Goal: Find contact information: Find specific fact

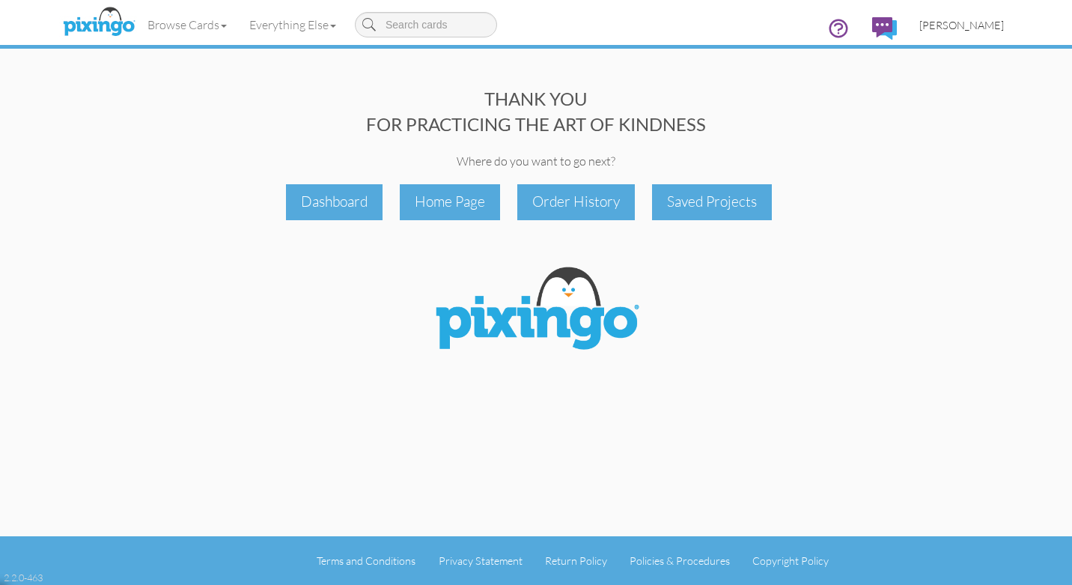
click at [974, 25] on span "[PERSON_NAME]" at bounding box center [962, 25] width 85 height 13
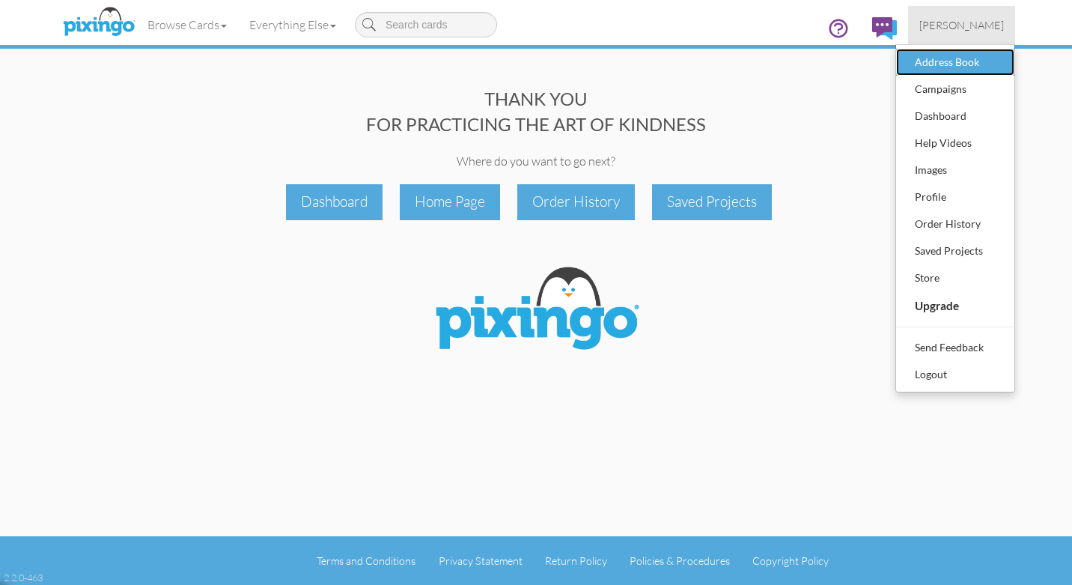
click at [967, 64] on div "Address Book" at bounding box center [955, 62] width 88 height 22
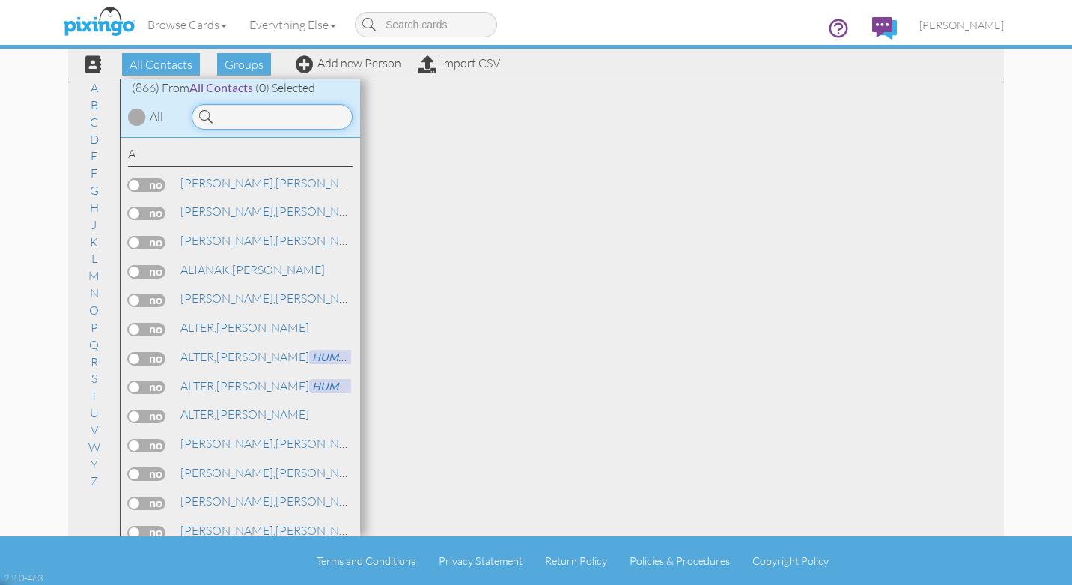
click at [241, 117] on input at bounding box center [272, 116] width 161 height 25
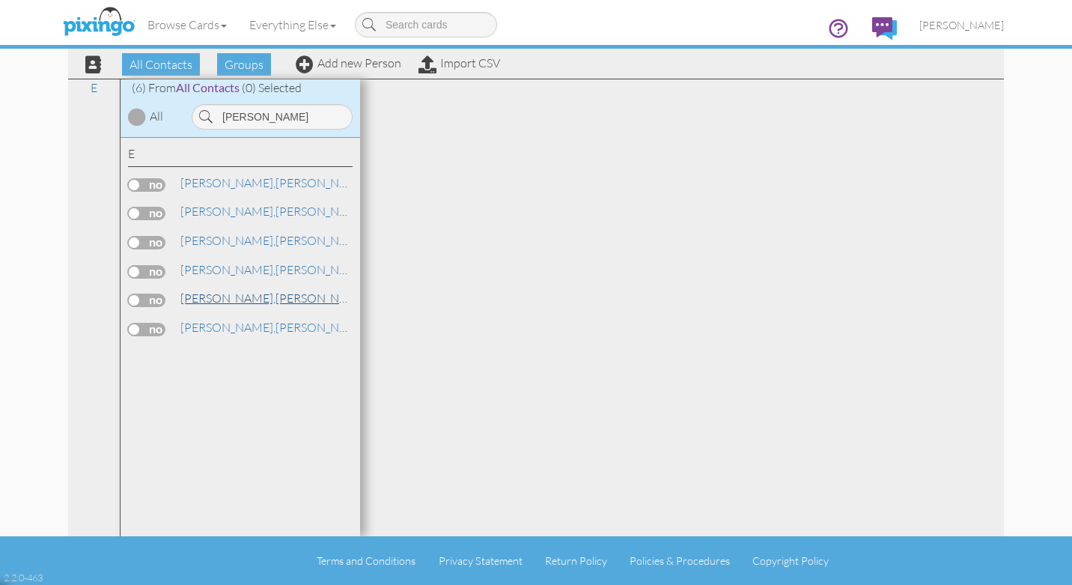
click at [199, 301] on span "ELLIS," at bounding box center [227, 298] width 95 height 15
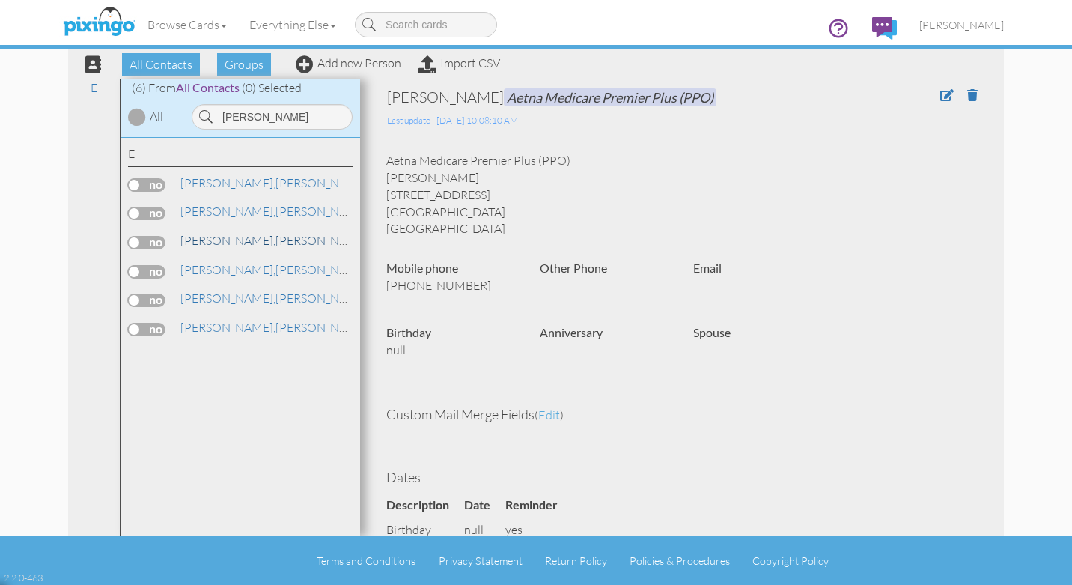
click at [210, 246] on span "ELLIS," at bounding box center [227, 240] width 95 height 15
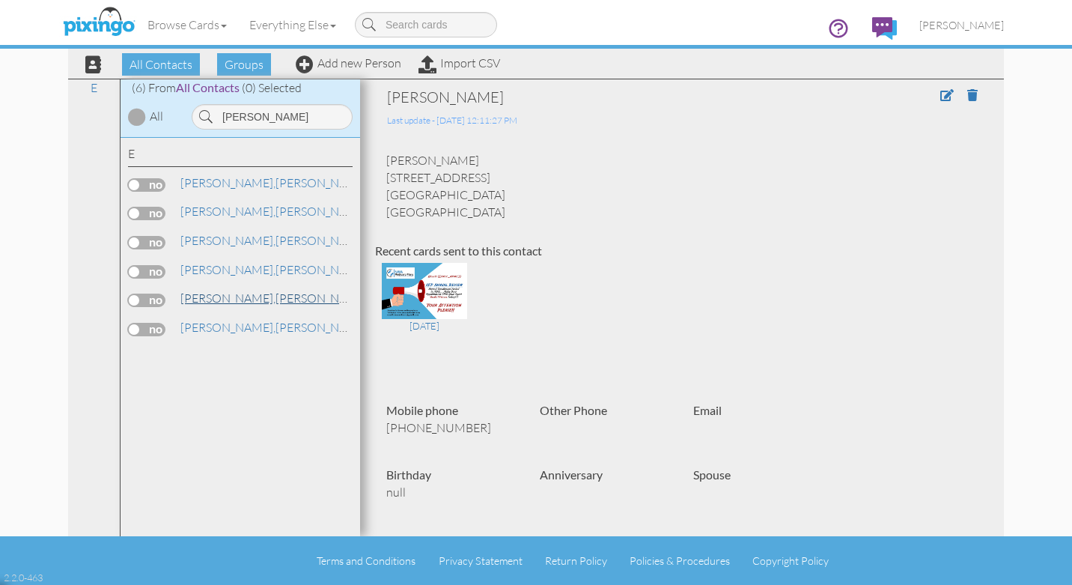
click at [220, 298] on link "ELLIS, JOHN Aetna Medicare Premier Plus (PPO)" at bounding box center [363, 298] width 368 height 18
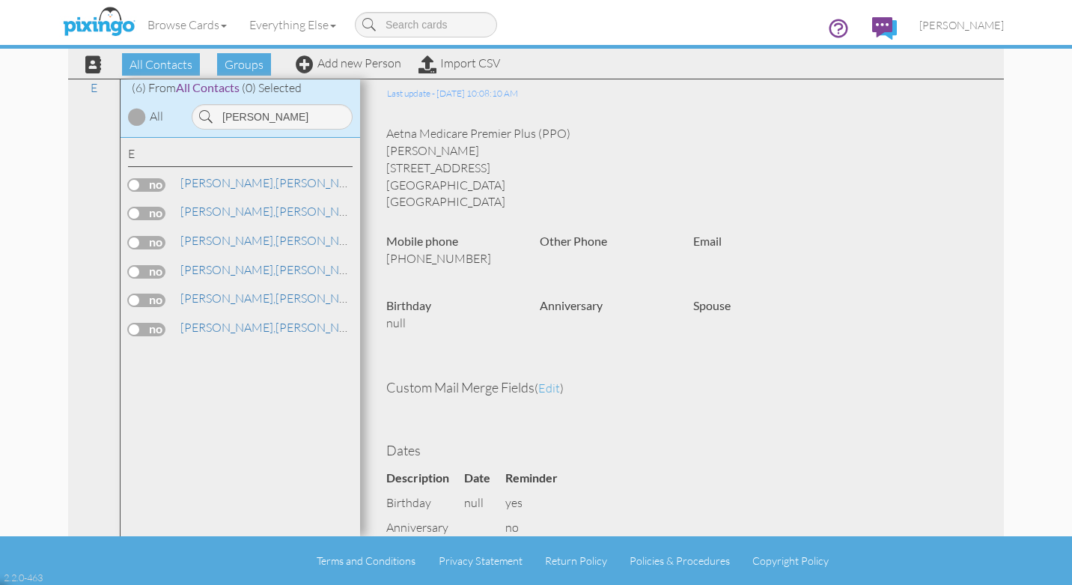
scroll to position [28, 0]
click at [198, 186] on span "ELLIS," at bounding box center [227, 182] width 95 height 15
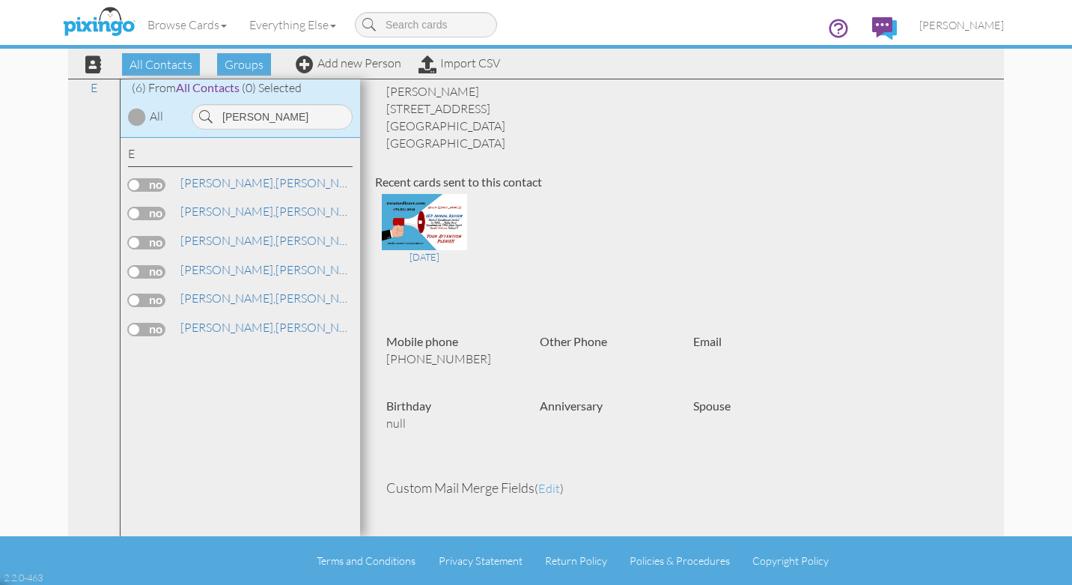
scroll to position [58, 0]
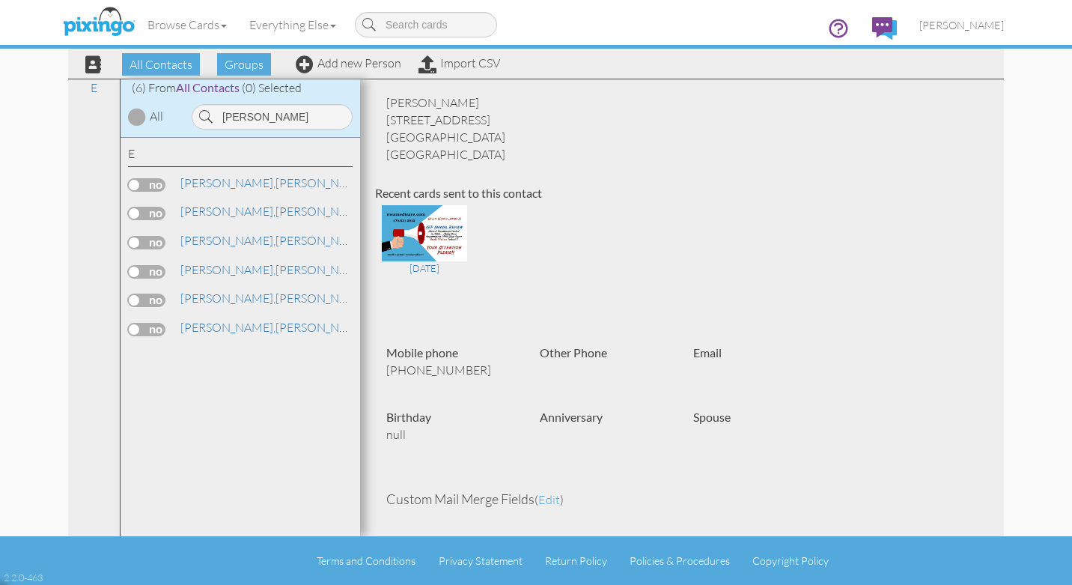
click at [663, 145] on div "CAROL ELLIS 2501 VILLA VIEW DR Siloam Springs, AR 72761 United States" at bounding box center [682, 128] width 614 height 68
drag, startPoint x: 250, startPoint y: 115, endPoint x: 199, endPoint y: 119, distance: 51.1
click at [199, 119] on div "ellis" at bounding box center [272, 116] width 161 height 25
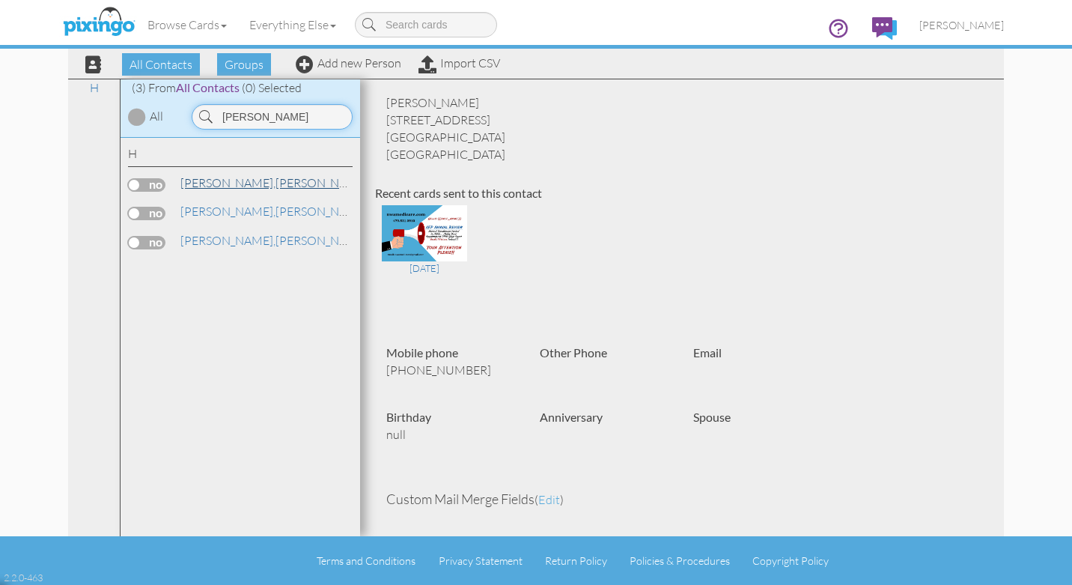
type input "hahn"
click at [213, 186] on span "HAHN," at bounding box center [227, 182] width 95 height 15
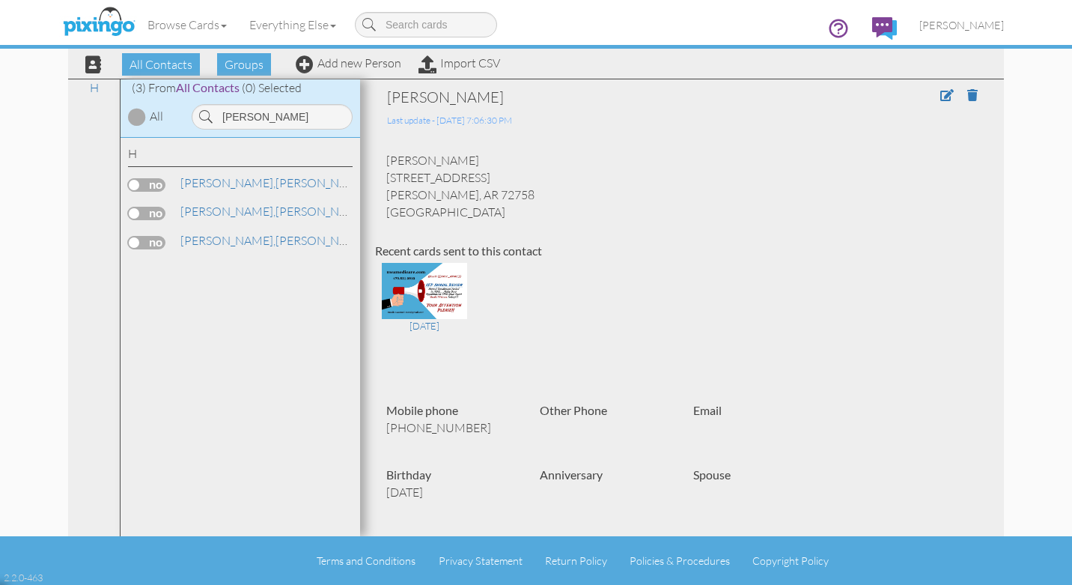
drag, startPoint x: 388, startPoint y: 159, endPoint x: 493, endPoint y: 192, distance: 110.8
click at [493, 192] on div "TAMMY HAHN 1901 S 21ST ST ROGERS, AR 72758 United States" at bounding box center [682, 186] width 614 height 68
copy div "TAMMY HAHN 1901 S 21ST ST ROGERS, AR 72758"
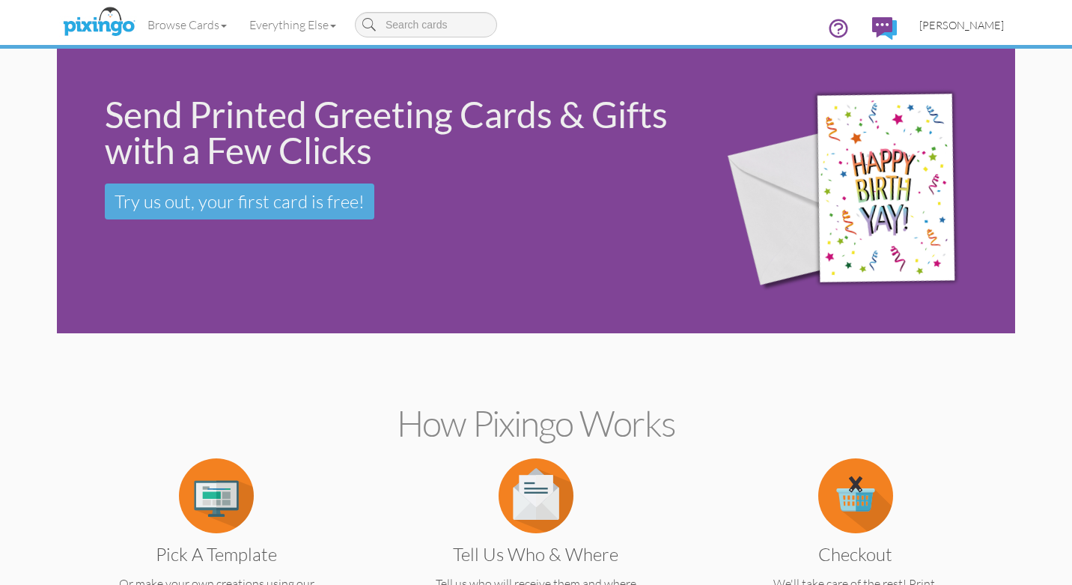
click at [976, 28] on span "[PERSON_NAME]" at bounding box center [962, 25] width 85 height 13
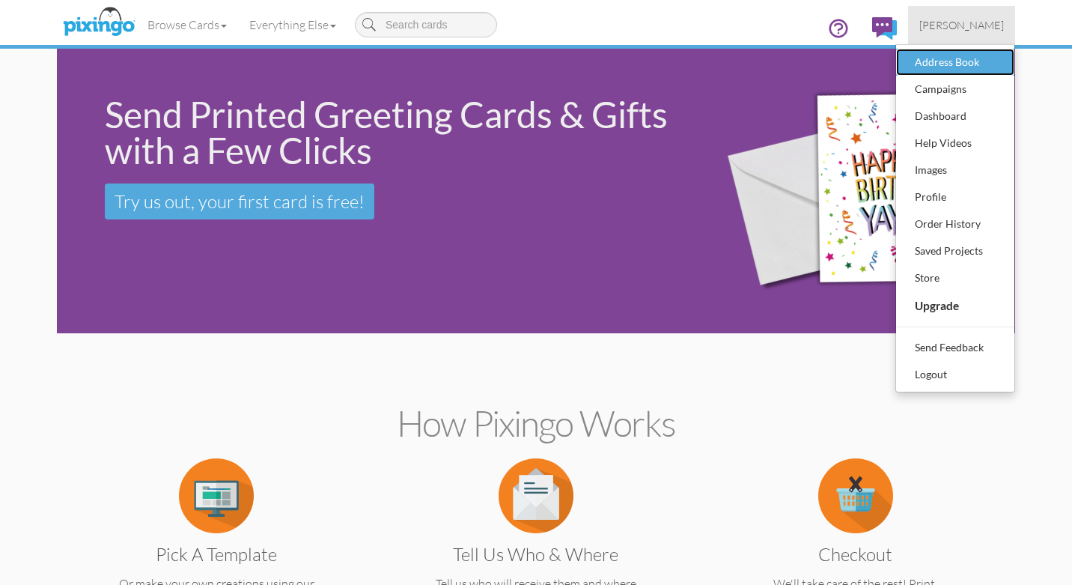
click at [965, 64] on div "Address Book" at bounding box center [955, 62] width 88 height 22
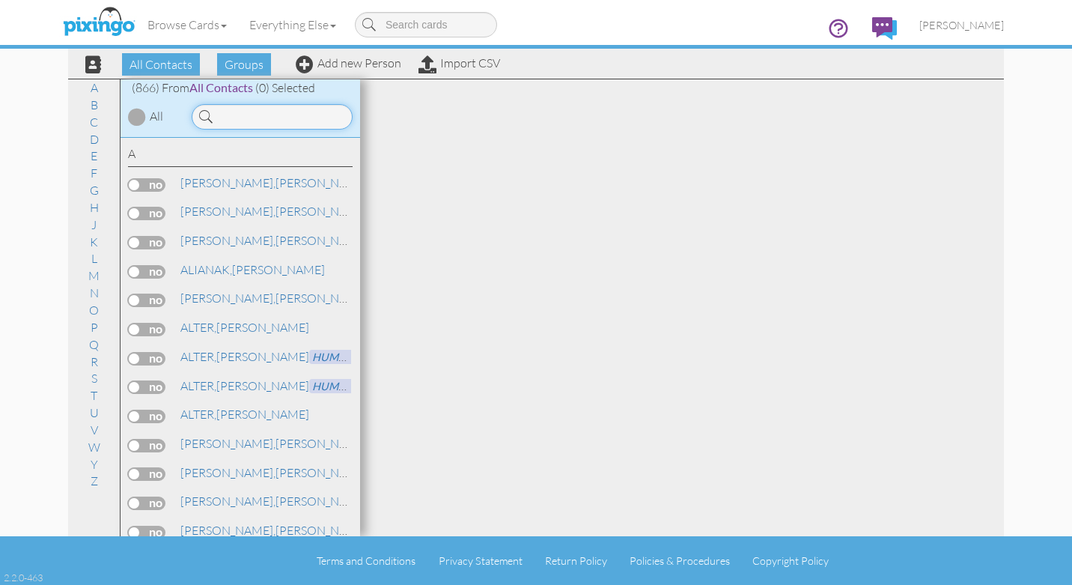
click at [227, 120] on input at bounding box center [272, 116] width 161 height 25
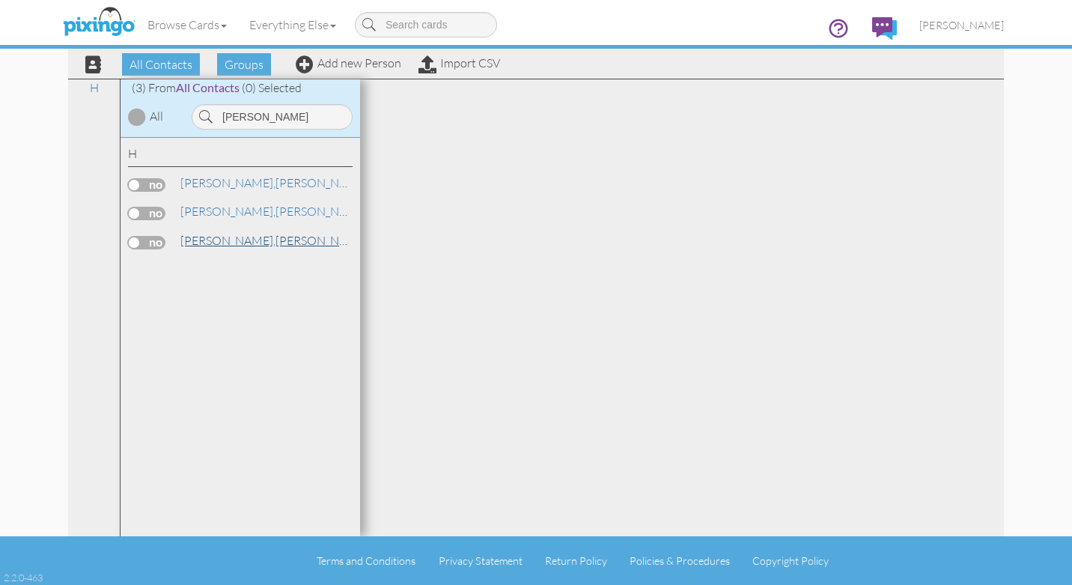
click at [203, 243] on span "HAHN," at bounding box center [227, 240] width 95 height 15
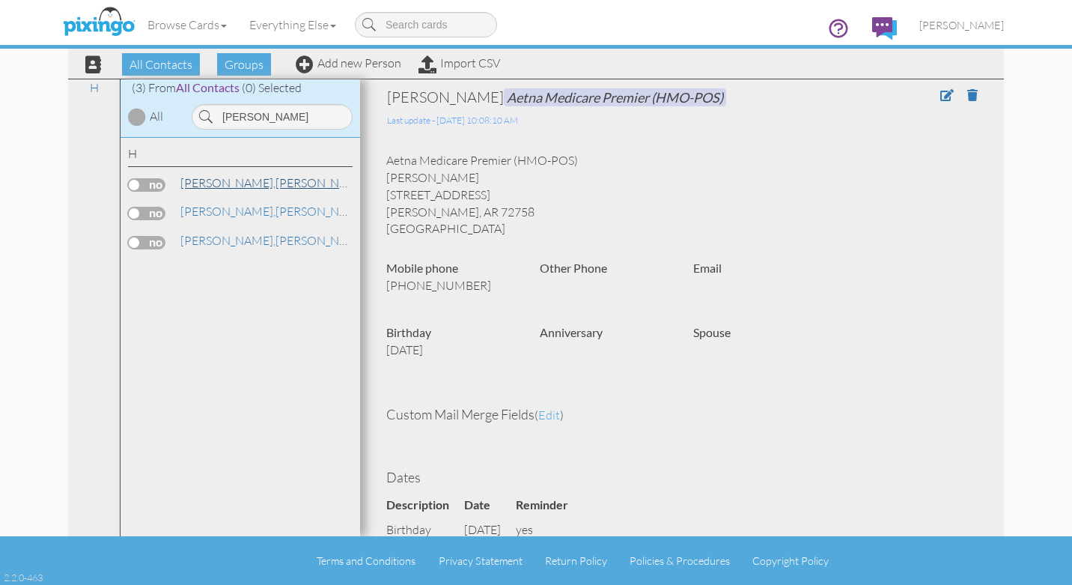
click at [213, 186] on span "HAHN," at bounding box center [227, 182] width 95 height 15
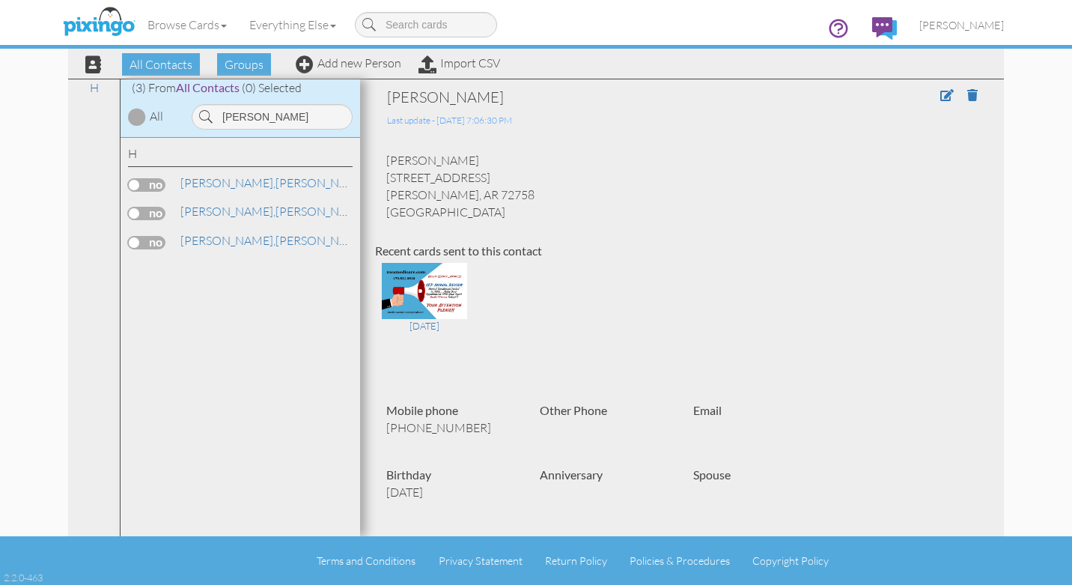
drag, startPoint x: 386, startPoint y: 177, endPoint x: 492, endPoint y: 195, distance: 107.1
click at [492, 195] on div "TAMMY HAHN 1901 S 21ST ST ROGERS, AR 72758 United States" at bounding box center [682, 186] width 614 height 68
copy div "1901 S 21ST ST ROGERS, AR 72758"
drag, startPoint x: 264, startPoint y: 121, endPoint x: 179, endPoint y: 120, distance: 85.4
click at [179, 120] on div "(3) From All Contacts (0) Selected All hahn" at bounding box center [241, 108] width 240 height 58
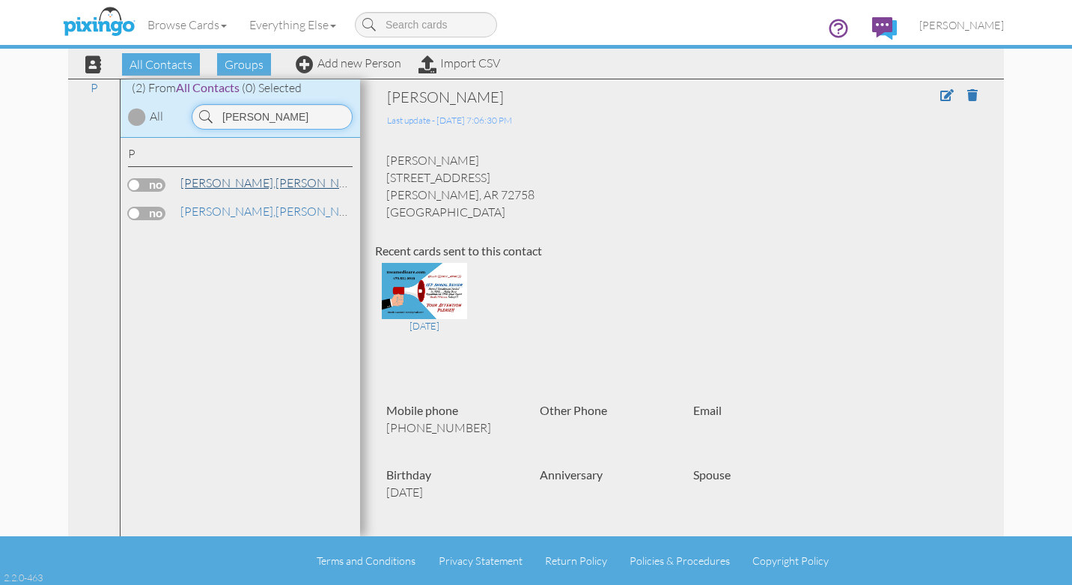
type input "charlie"
click at [218, 183] on span "PIERSON," at bounding box center [227, 182] width 95 height 15
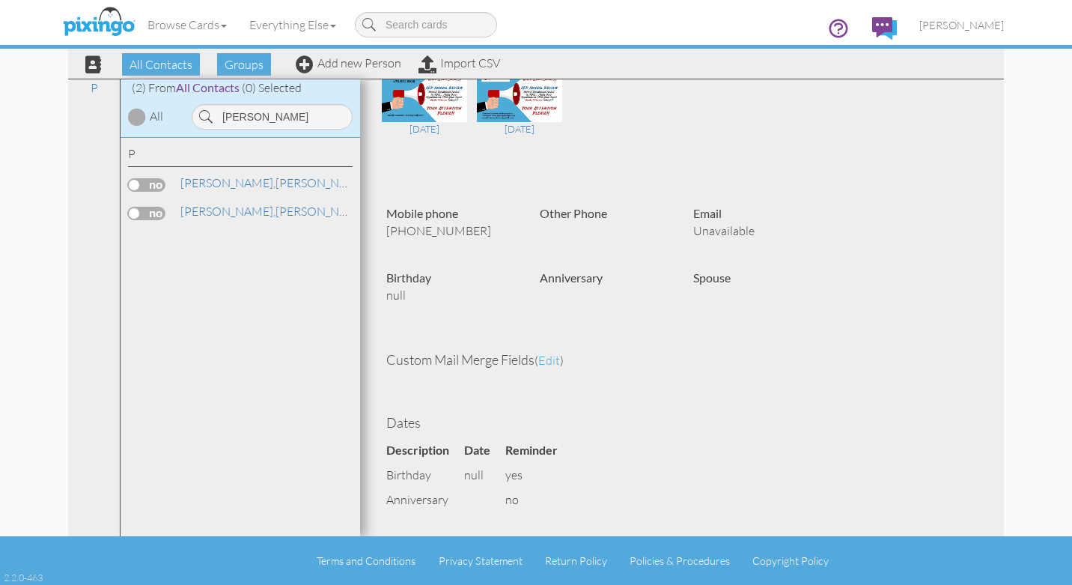
scroll to position [508, 0]
